Goal: Information Seeking & Learning: Find specific fact

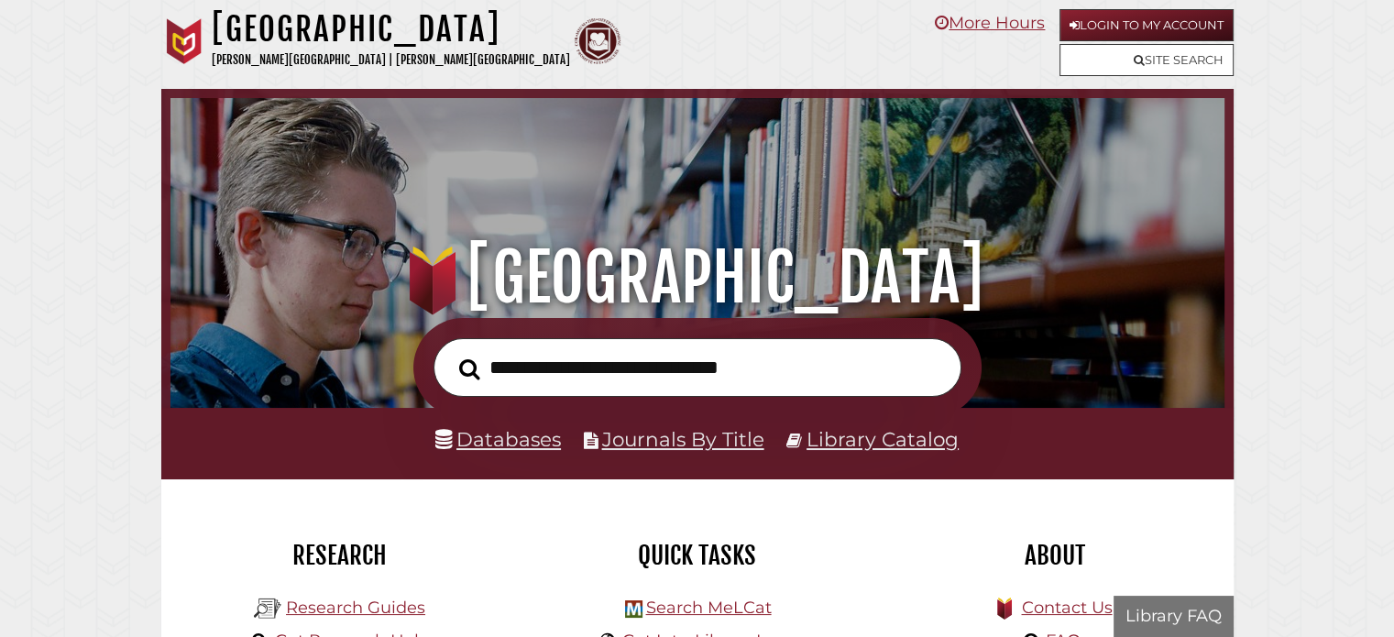
scroll to position [348, 1045]
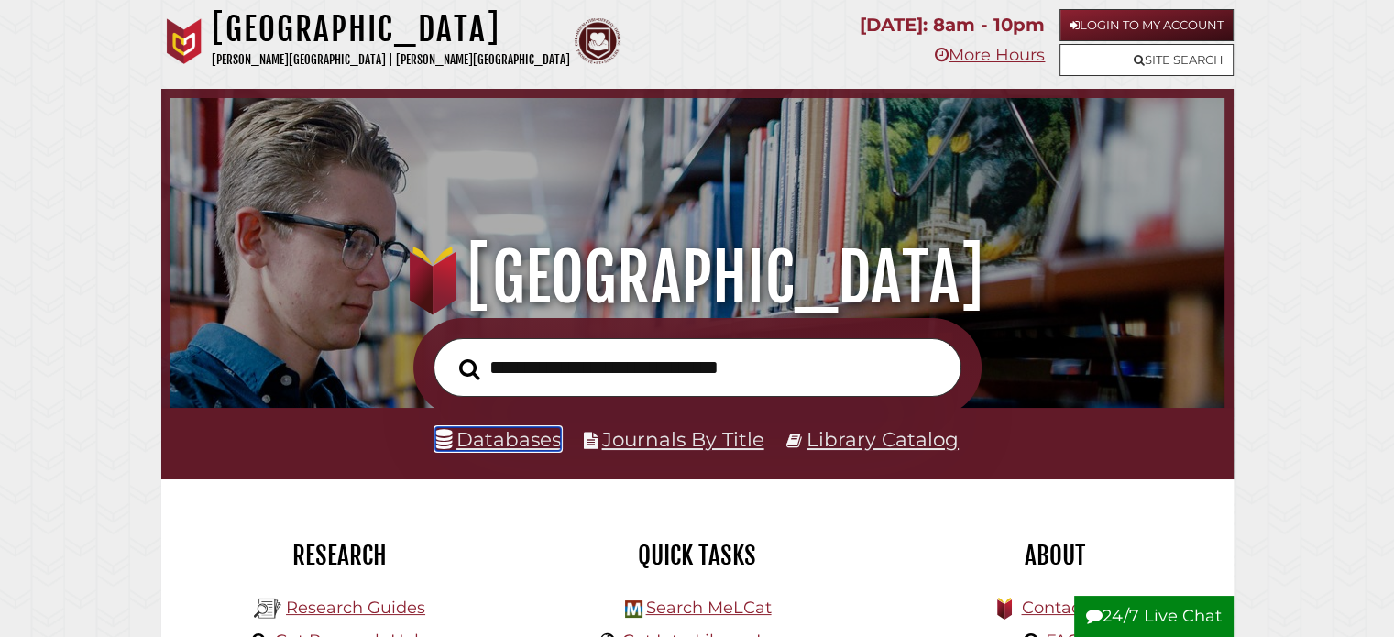
click at [523, 446] on link "Databases" at bounding box center [498, 439] width 126 height 24
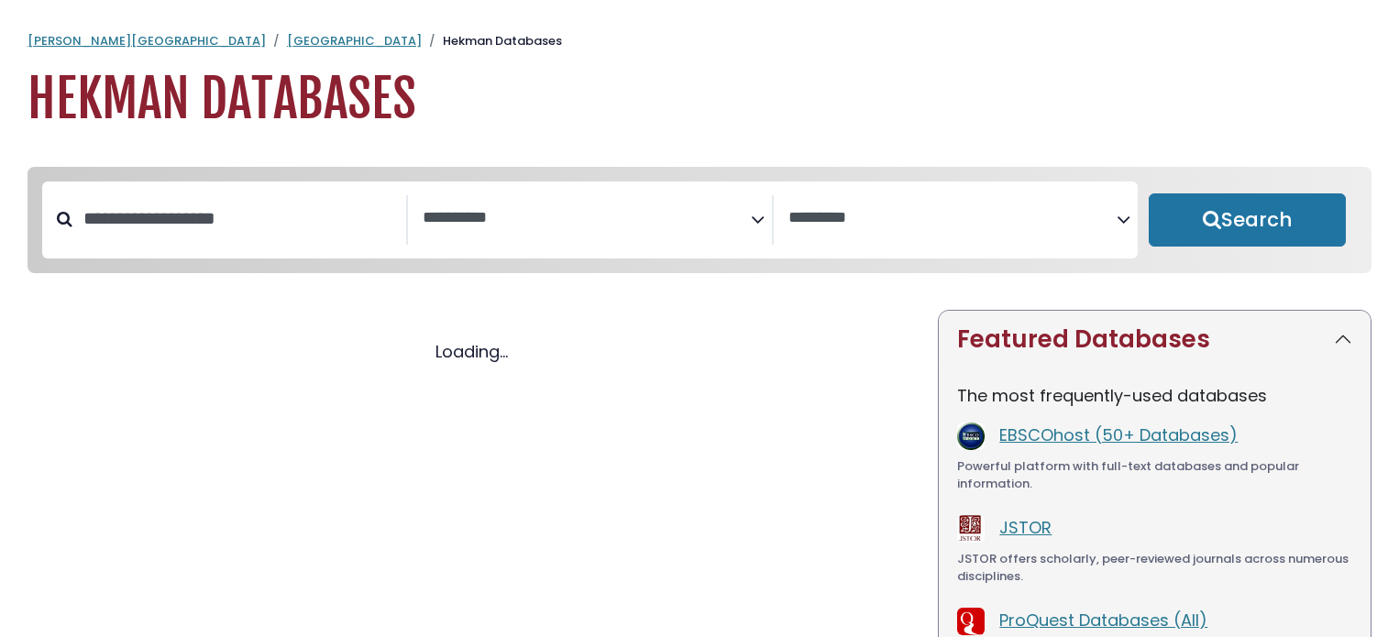
select select "Database Subject Filter"
select select "Database Vendors Filter"
select select "Database Subject Filter"
select select "Database Vendors Filter"
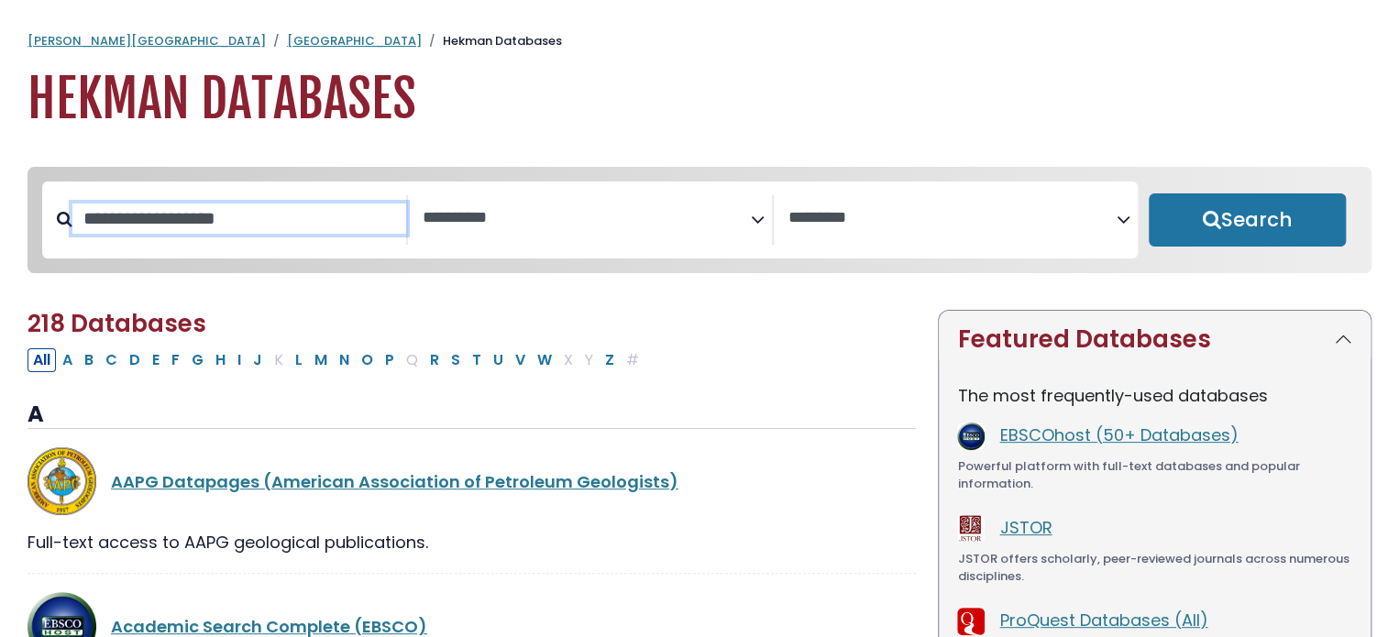
click at [304, 204] on input "Search database by title or keyword" at bounding box center [239, 219] width 334 height 30
type input "**********"
click at [1149, 193] on button "Search" at bounding box center [1247, 219] width 197 height 53
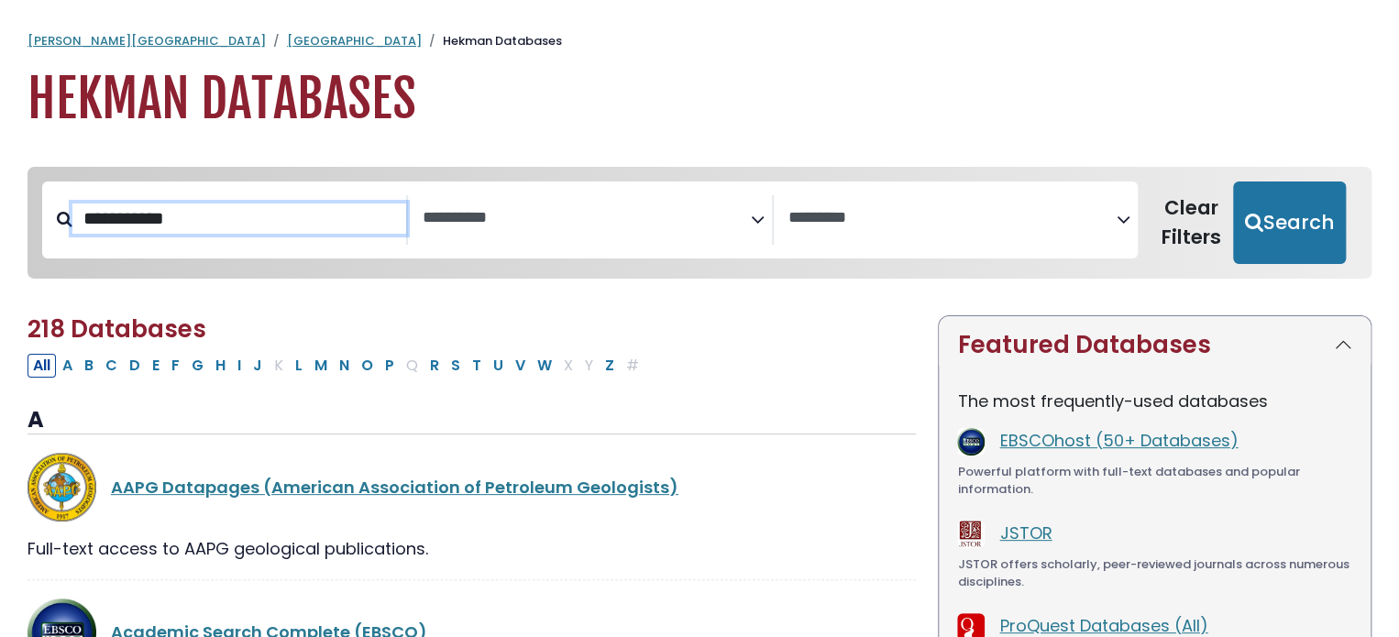
select select "Database Subject Filter"
select select "Database Vendors Filter"
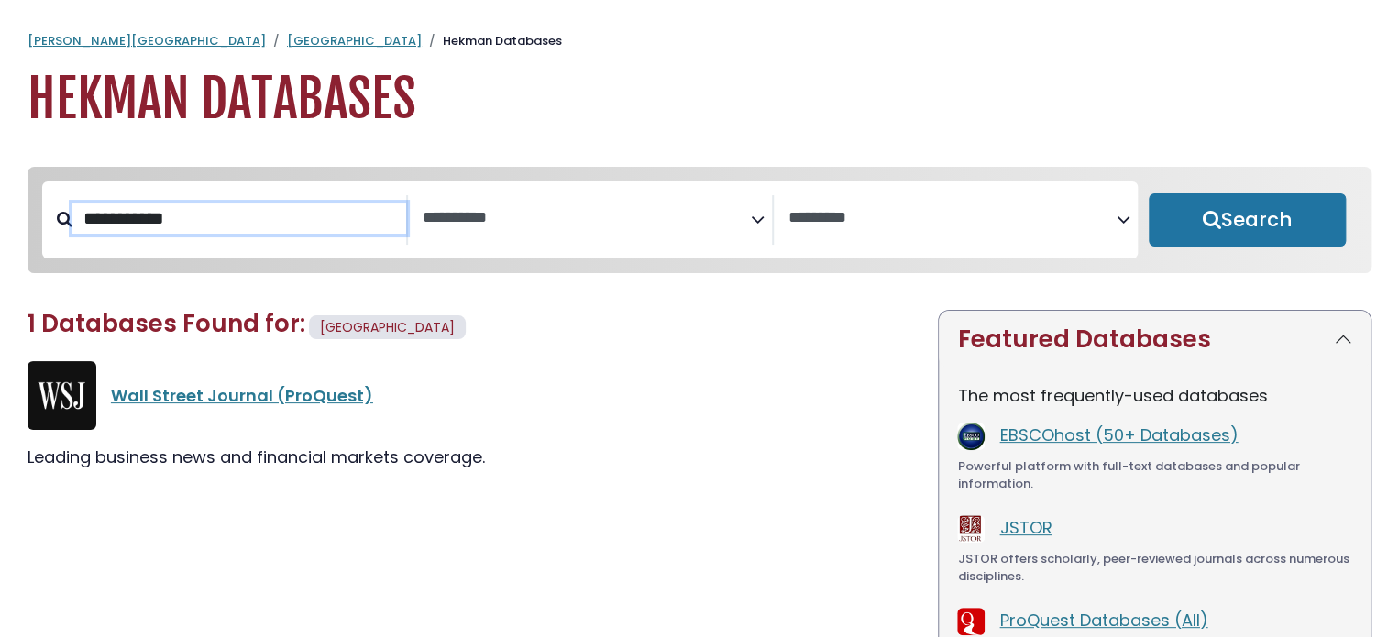
select select "Database Subject Filter"
select select "Database Vendors Filter"
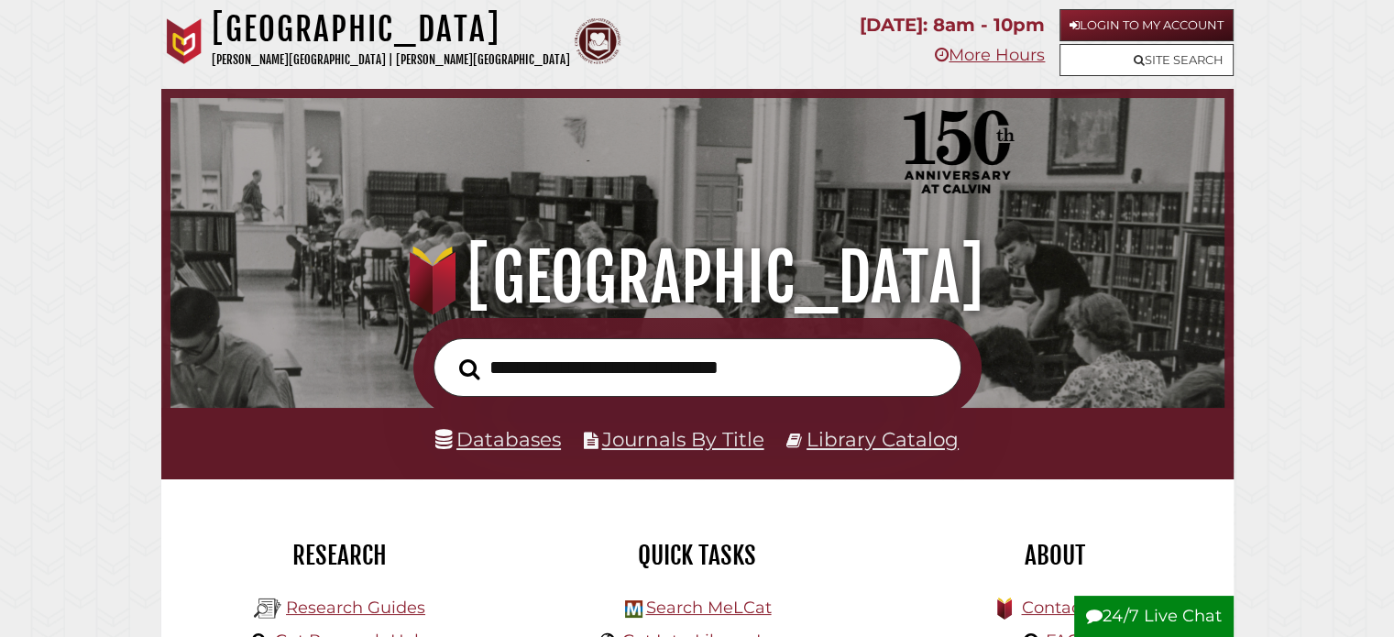
scroll to position [348, 1045]
click at [1142, 58] on link "Site Search" at bounding box center [1147, 60] width 174 height 32
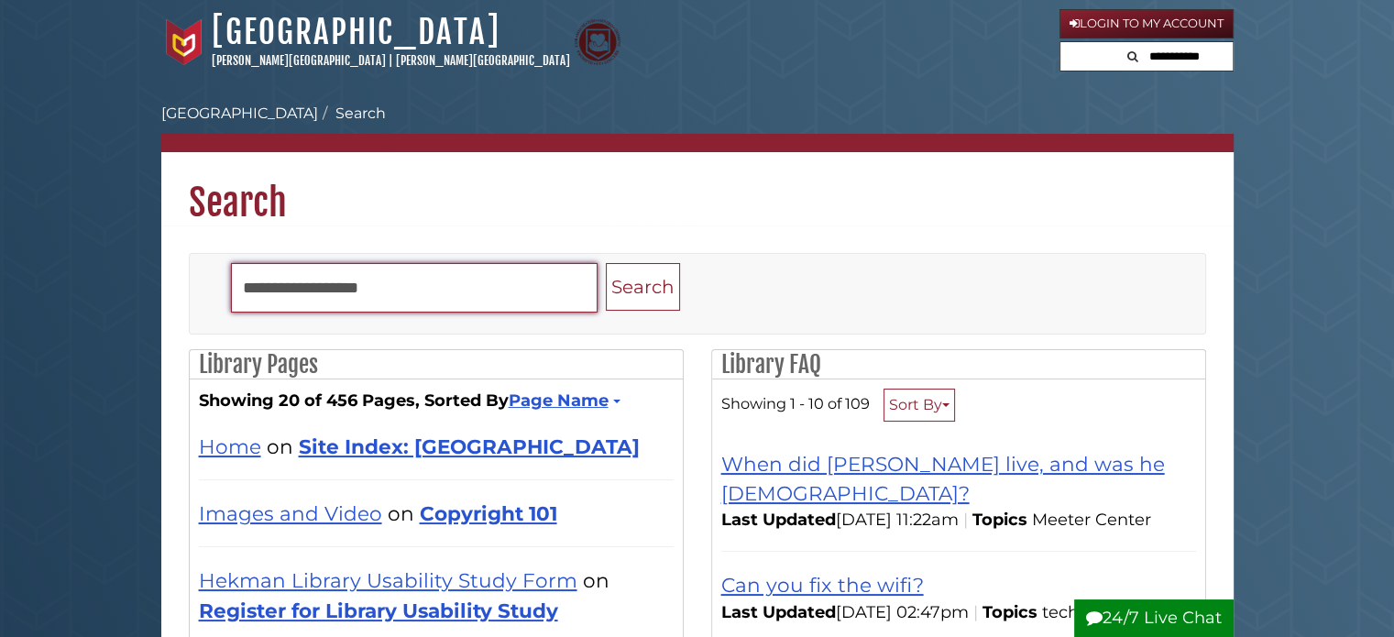
click at [371, 289] on input "Search" at bounding box center [414, 288] width 367 height 50
click at [606, 263] on button "Search" at bounding box center [643, 287] width 74 height 49
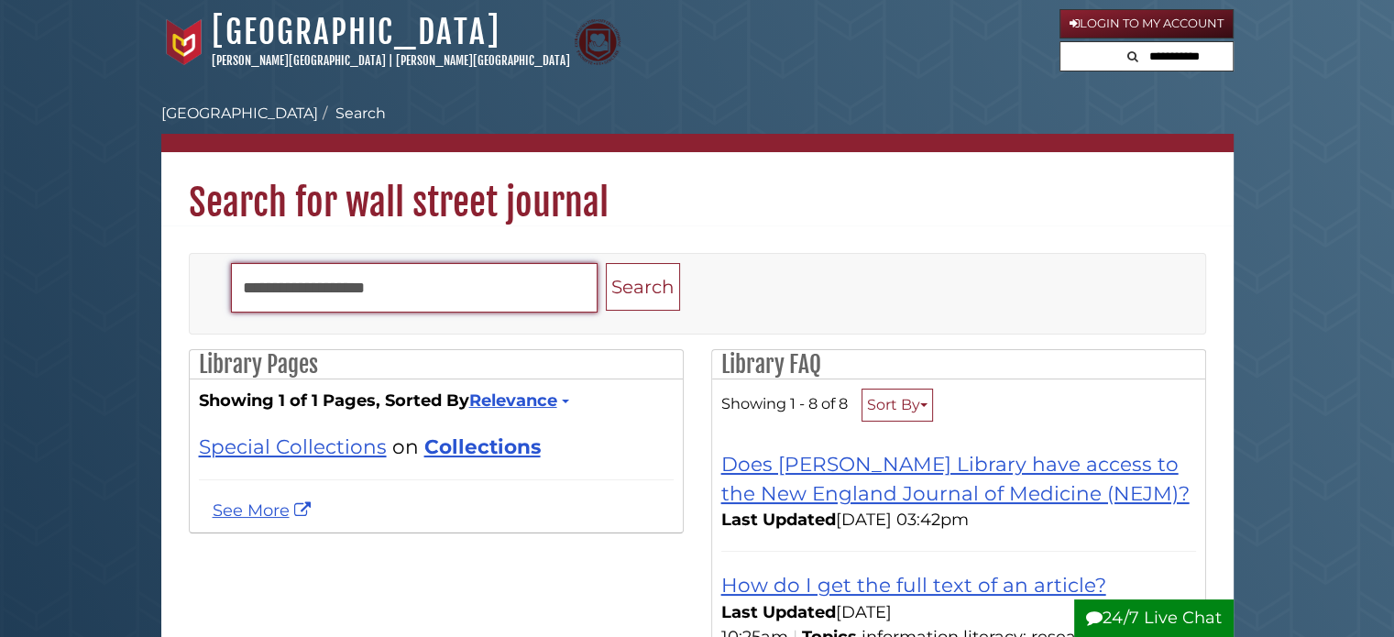
drag, startPoint x: 392, startPoint y: 279, endPoint x: 216, endPoint y: 268, distance: 176.4
click at [218, 272] on form "**********" at bounding box center [577, 294] width 721 height 80
type input "***"
click at [606, 263] on button "Search" at bounding box center [643, 287] width 74 height 49
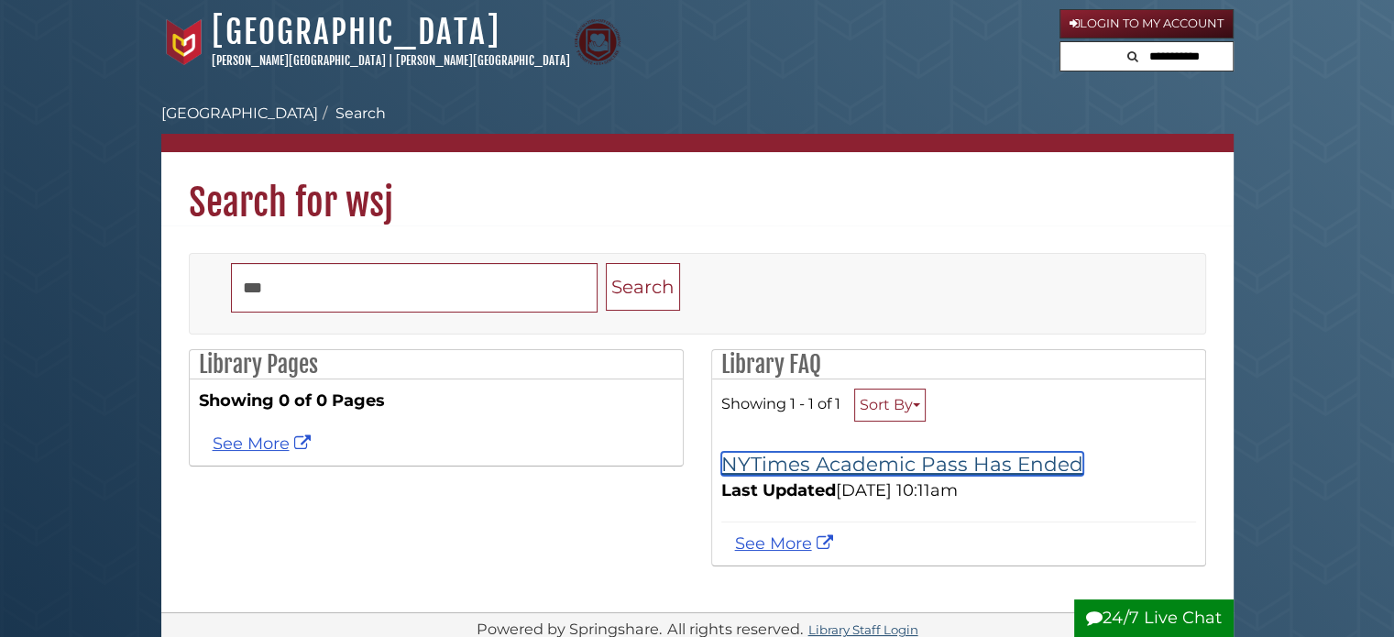
click at [832, 466] on link "NYTimes Academic Pass Has Ended" at bounding box center [902, 464] width 362 height 24
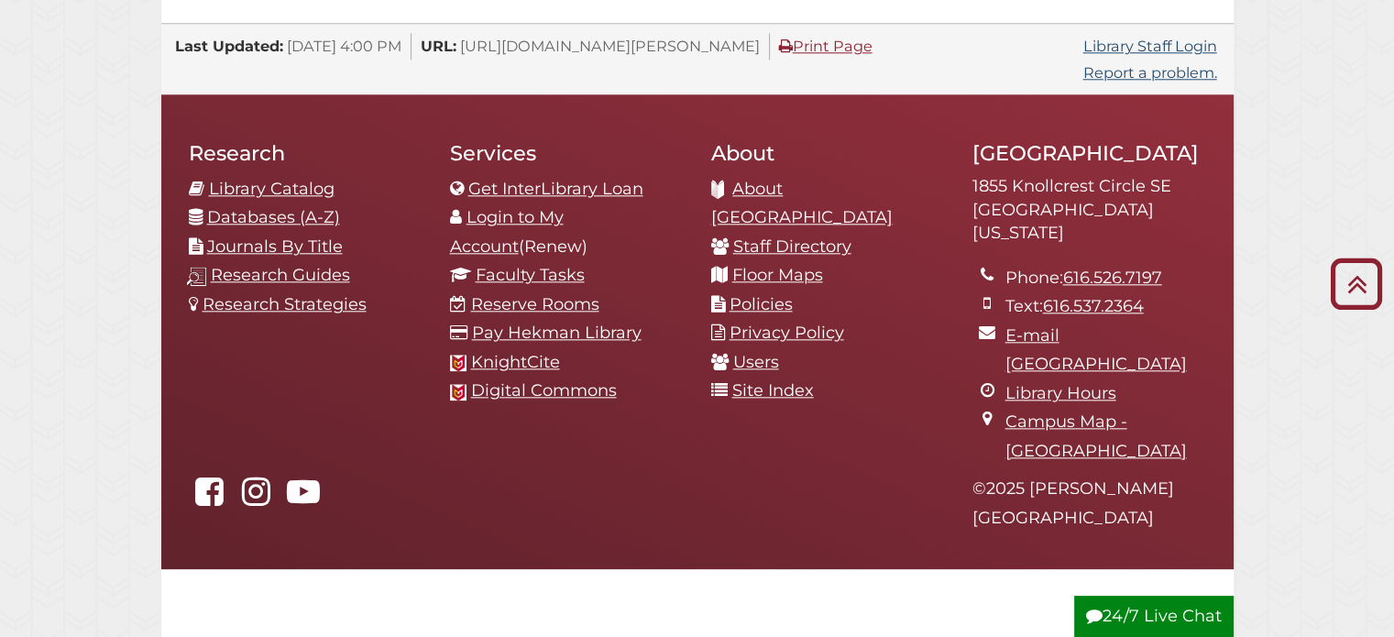
scroll to position [1742, 0]
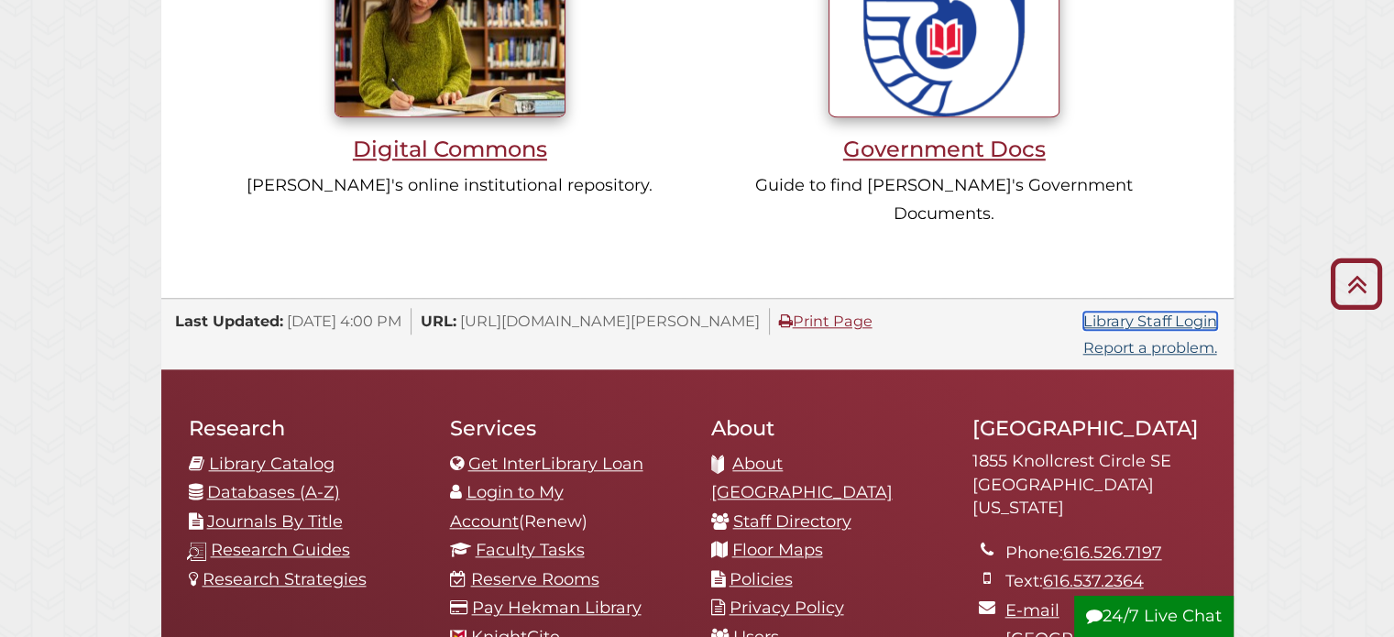
click at [1134, 312] on link "Library Staff Login" at bounding box center [1151, 321] width 134 height 18
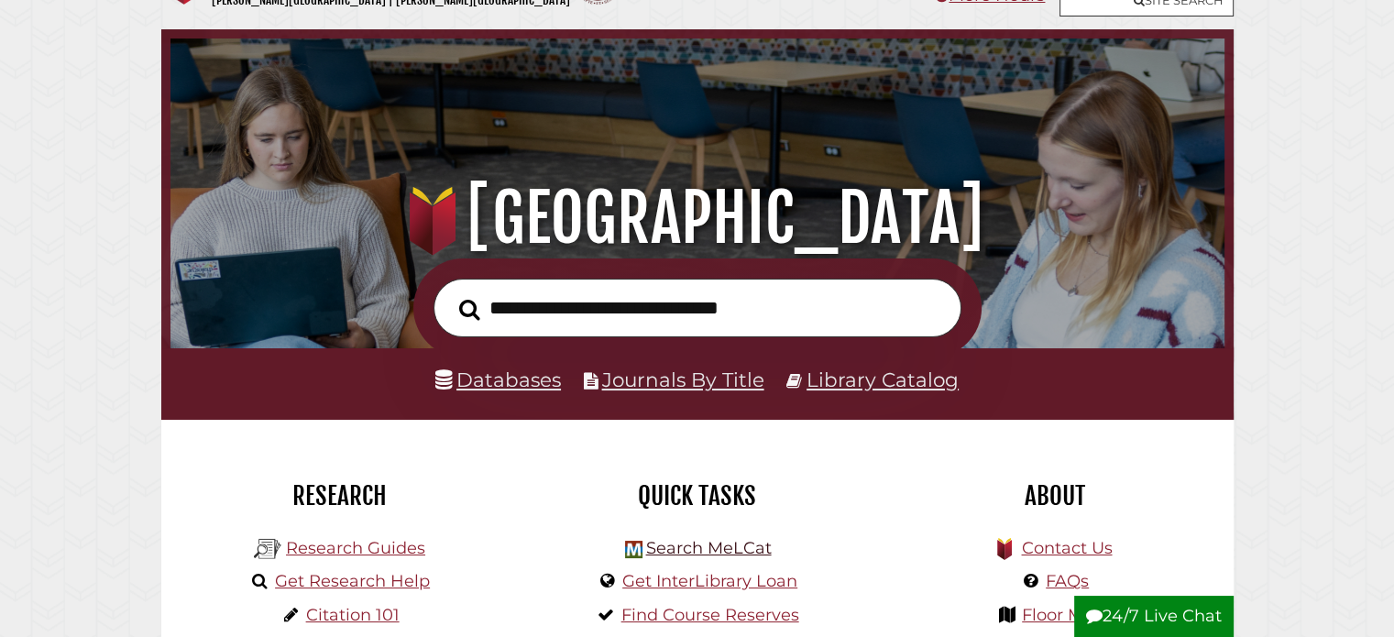
scroll to position [92, 0]
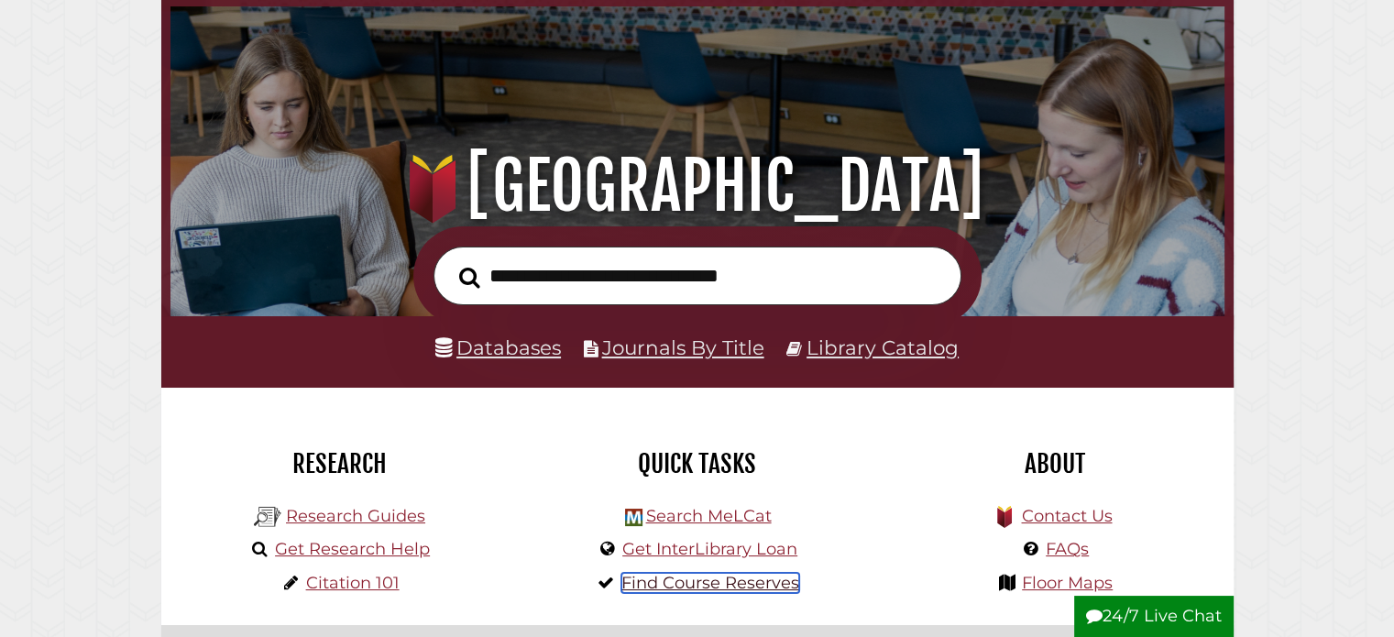
click at [683, 588] on link "Find Course Reserves" at bounding box center [711, 583] width 178 height 20
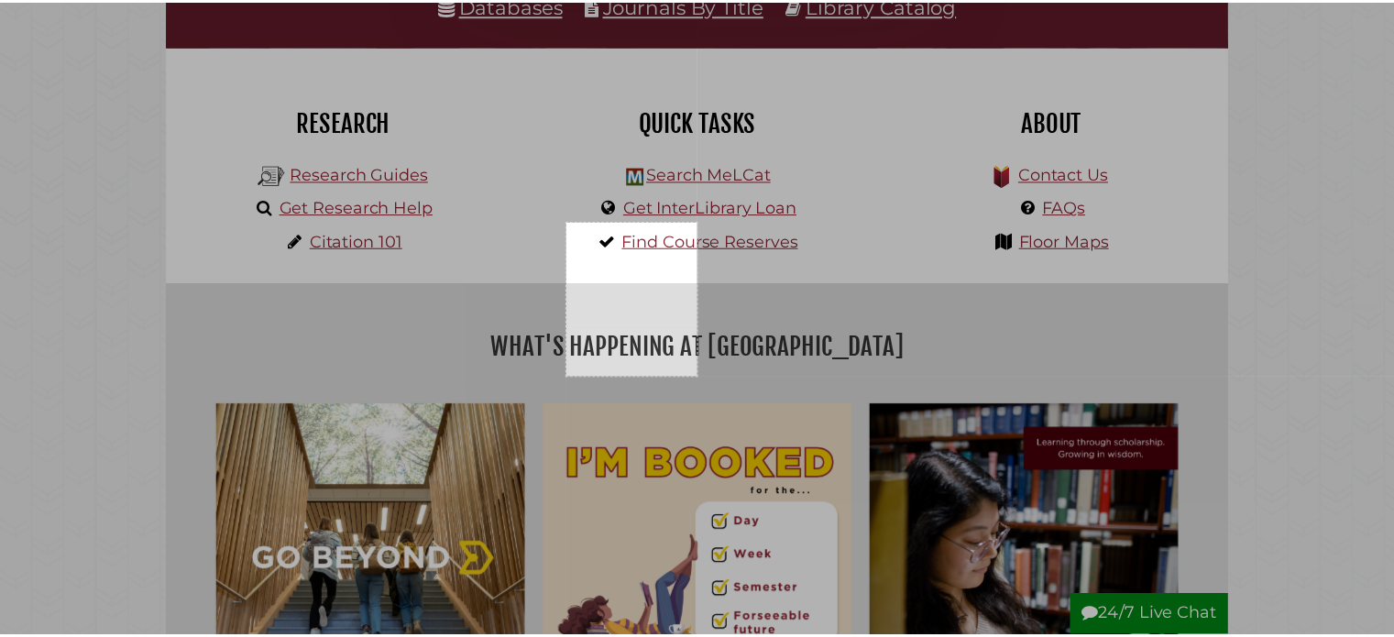
scroll to position [530, 0]
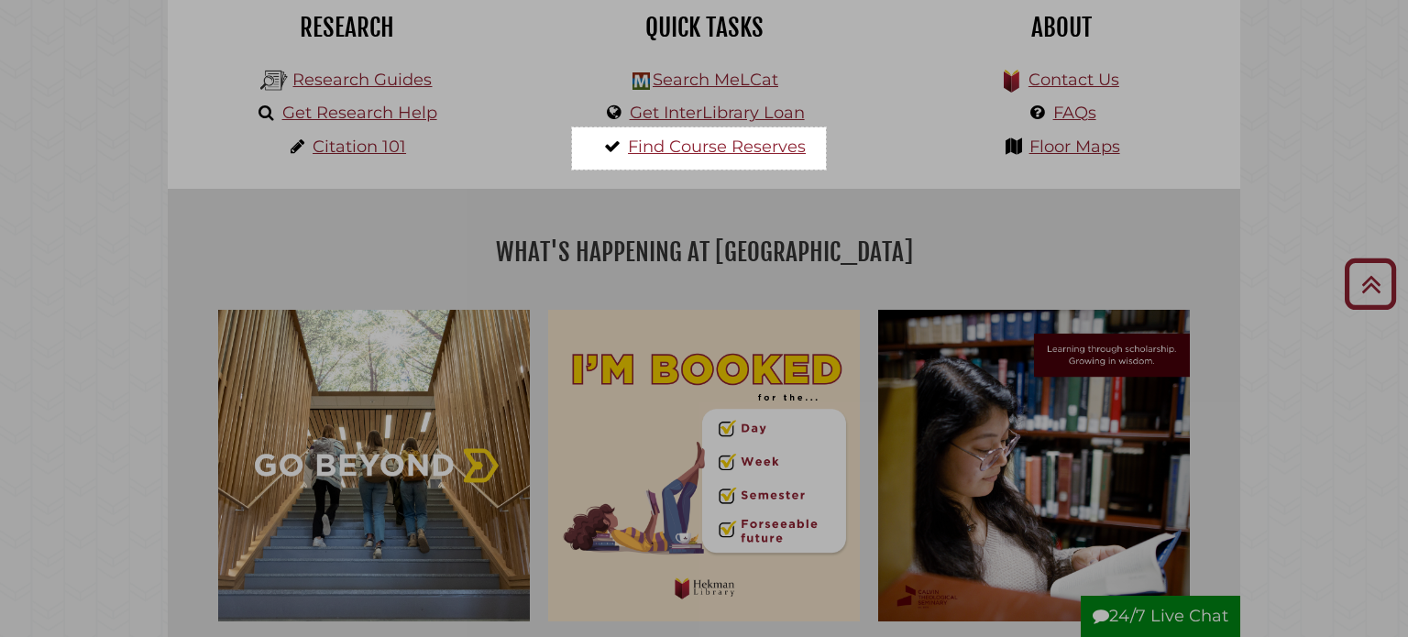
drag, startPoint x: 572, startPoint y: 566, endPoint x: 826, endPoint y: 170, distance: 470.4
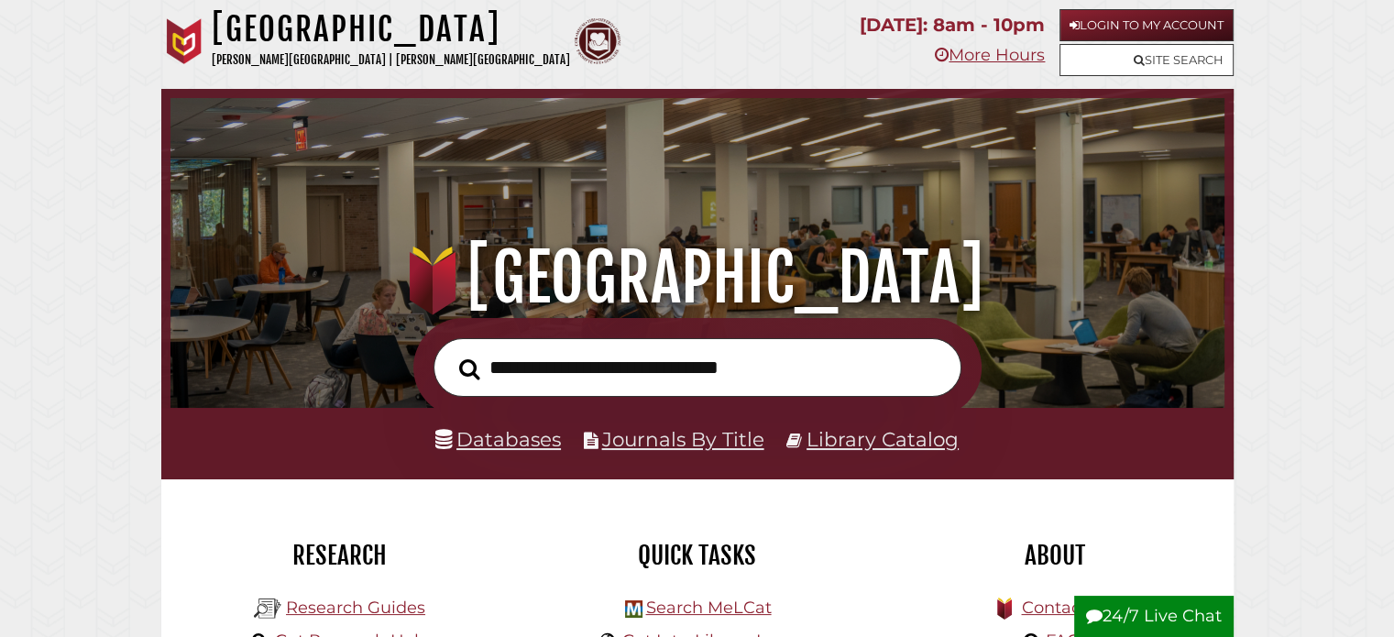
scroll to position [92, 0]
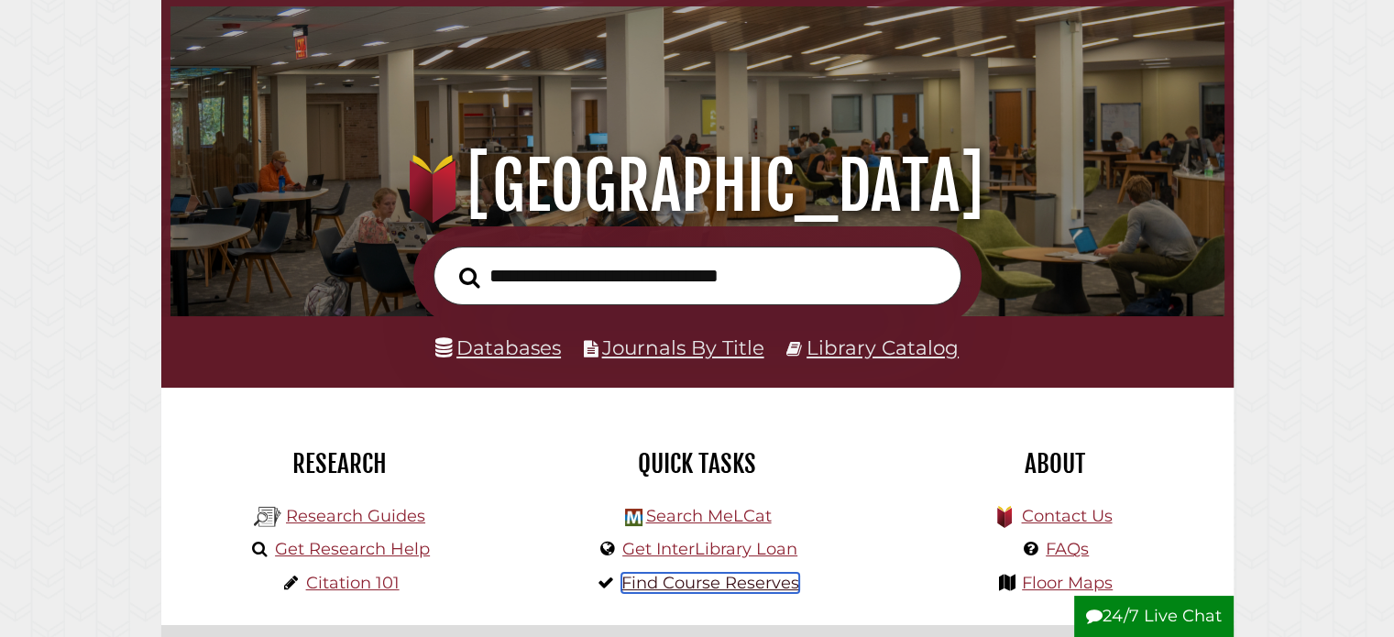
click at [688, 583] on link "Find Course Reserves" at bounding box center [711, 583] width 178 height 20
